Goal: Navigation & Orientation: Find specific page/section

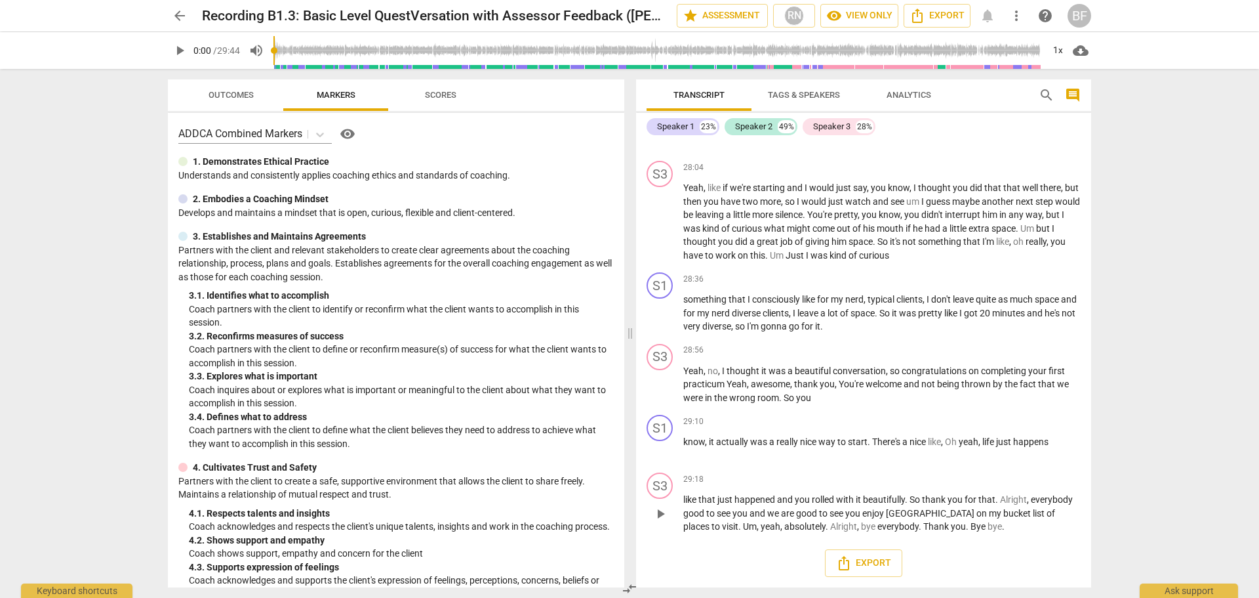
scroll to position [7259, 0]
